Goal: Task Accomplishment & Management: Manage account settings

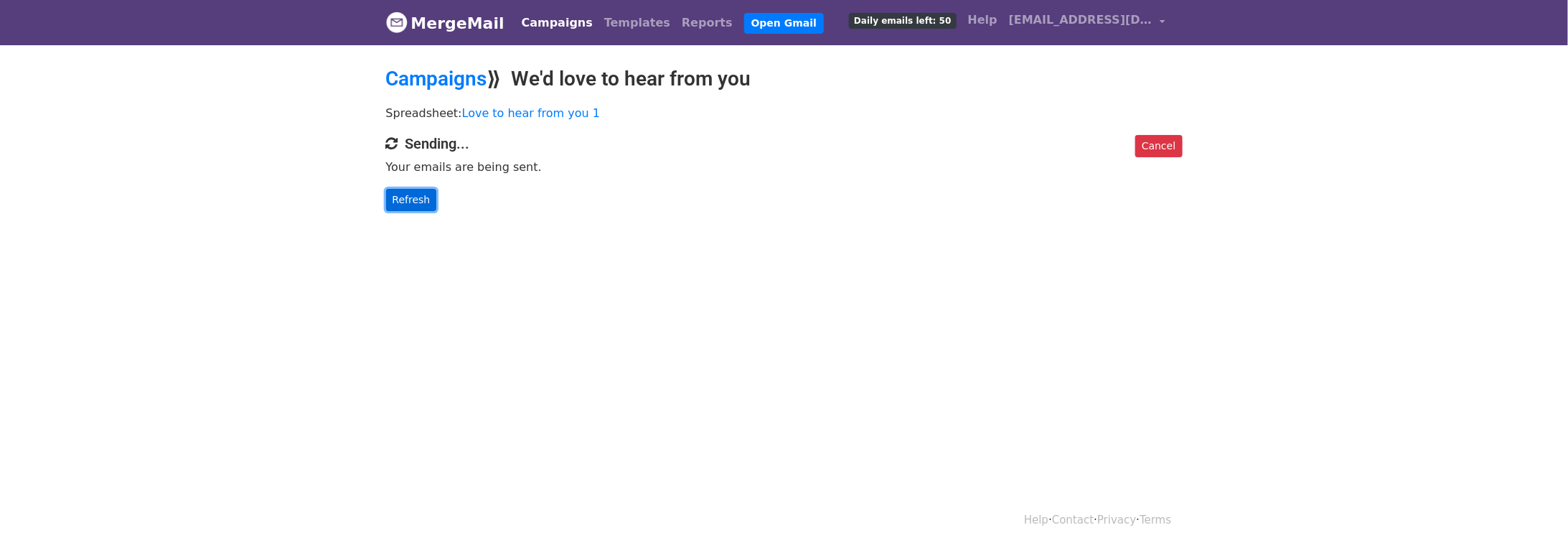
click at [411, 199] on link "Refresh" at bounding box center [412, 200] width 51 height 22
click at [931, 18] on span "Daily emails left: 50" at bounding box center [902, 21] width 107 height 16
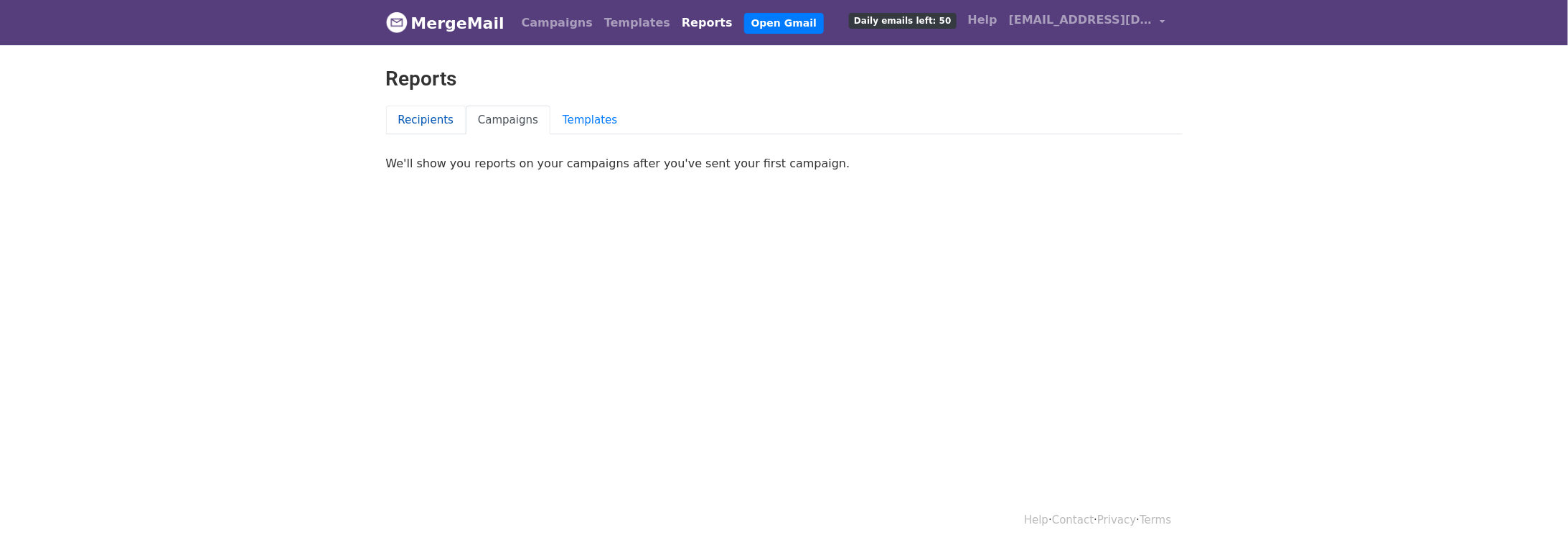
click at [453, 117] on link "Recipients" at bounding box center [426, 119] width 80 height 29
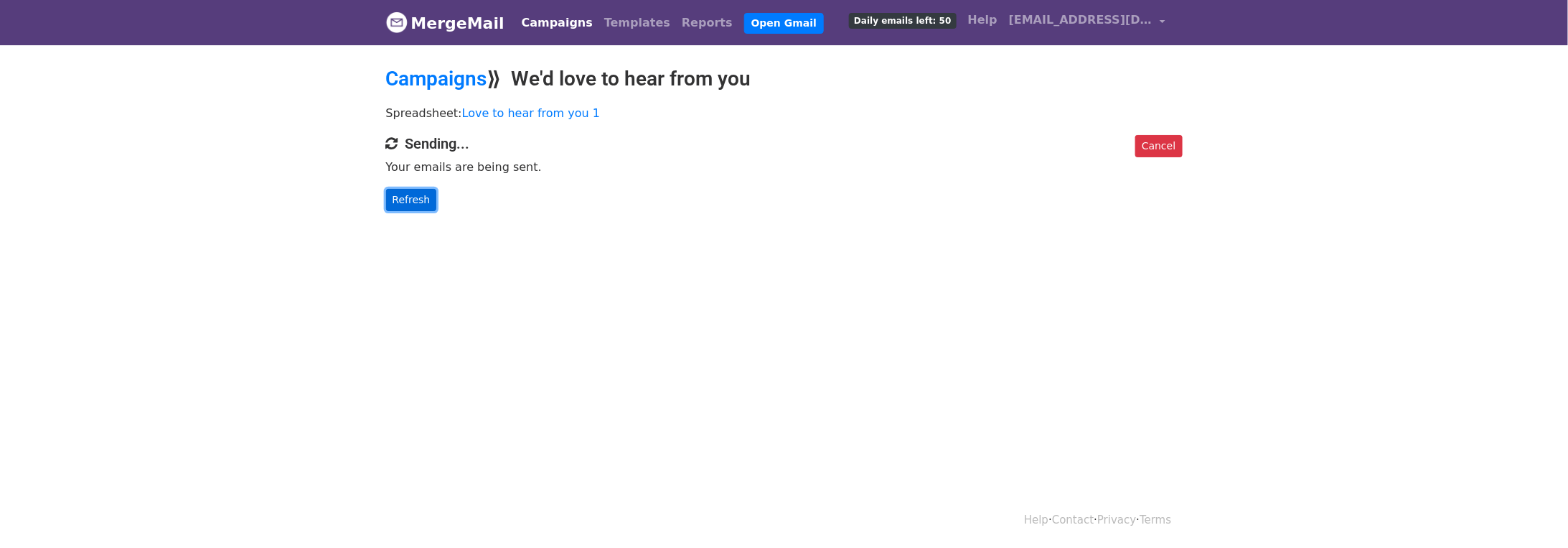
click at [414, 194] on link "Refresh" at bounding box center [412, 200] width 51 height 22
click at [1155, 148] on link "Cancel" at bounding box center [1158, 146] width 47 height 22
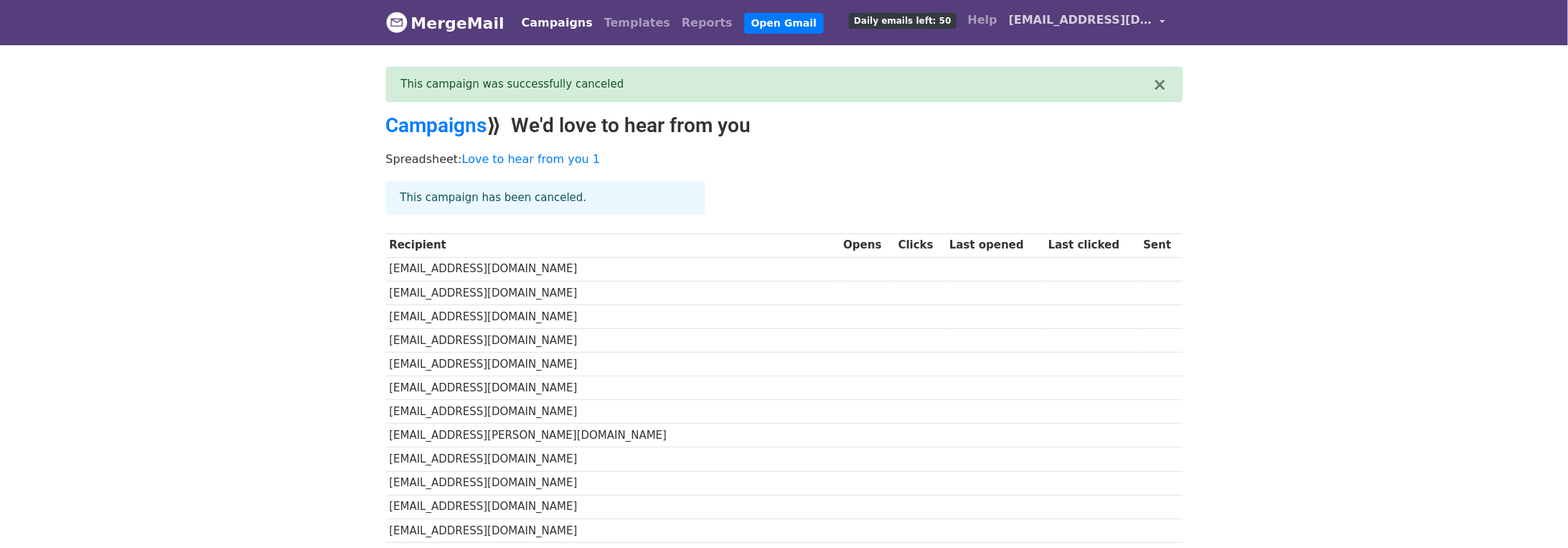
click at [1107, 26] on span "[EMAIL_ADDRESS][DOMAIN_NAME]" at bounding box center [1080, 19] width 143 height 17
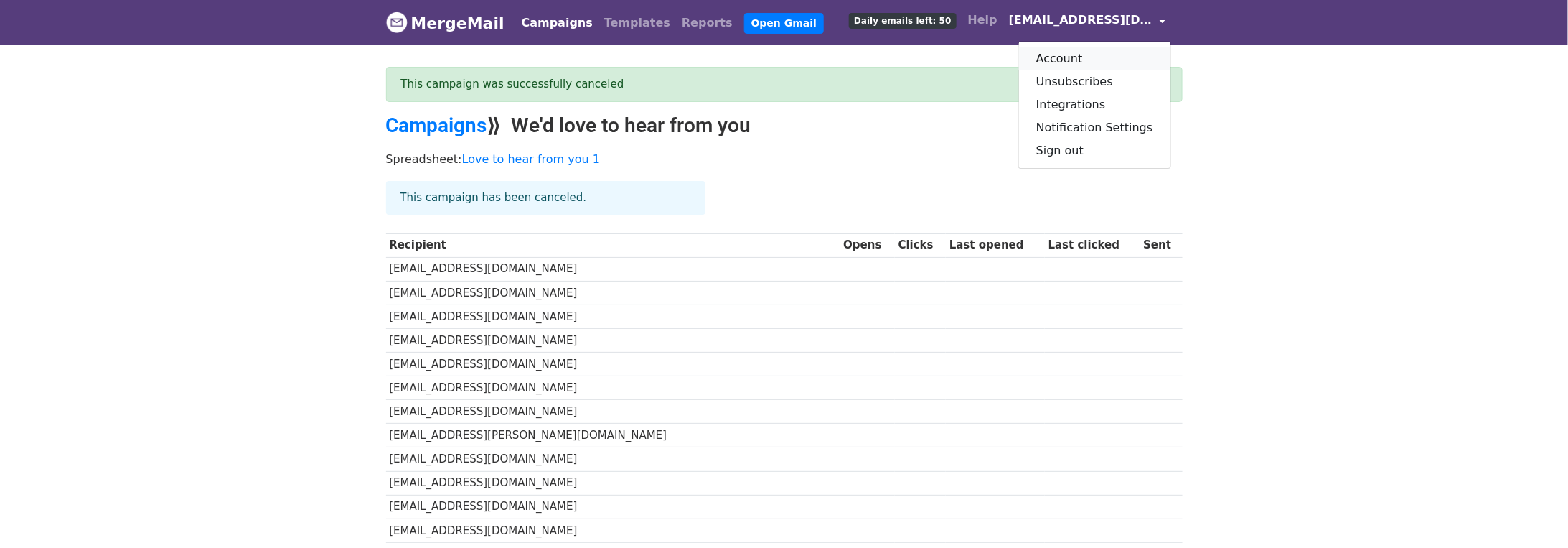
click at [1101, 63] on link "Account" at bounding box center [1095, 59] width 151 height 23
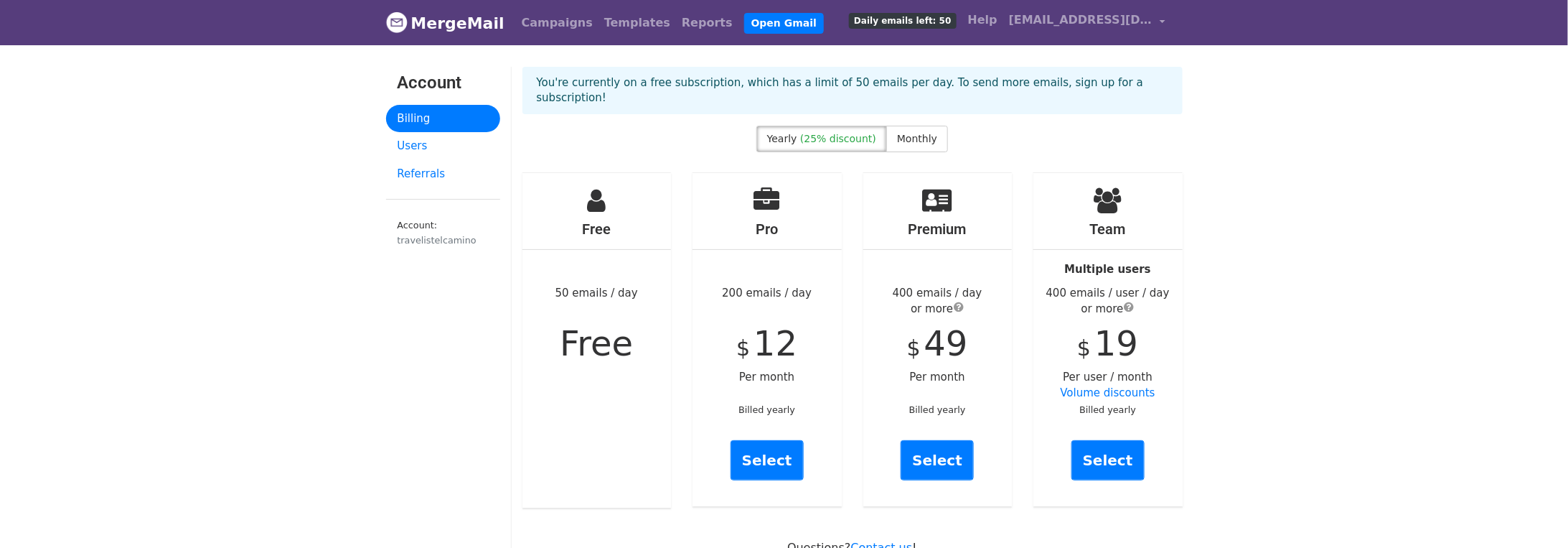
click at [544, 24] on link "Campaigns" at bounding box center [557, 23] width 82 height 28
